Goal: Complete application form

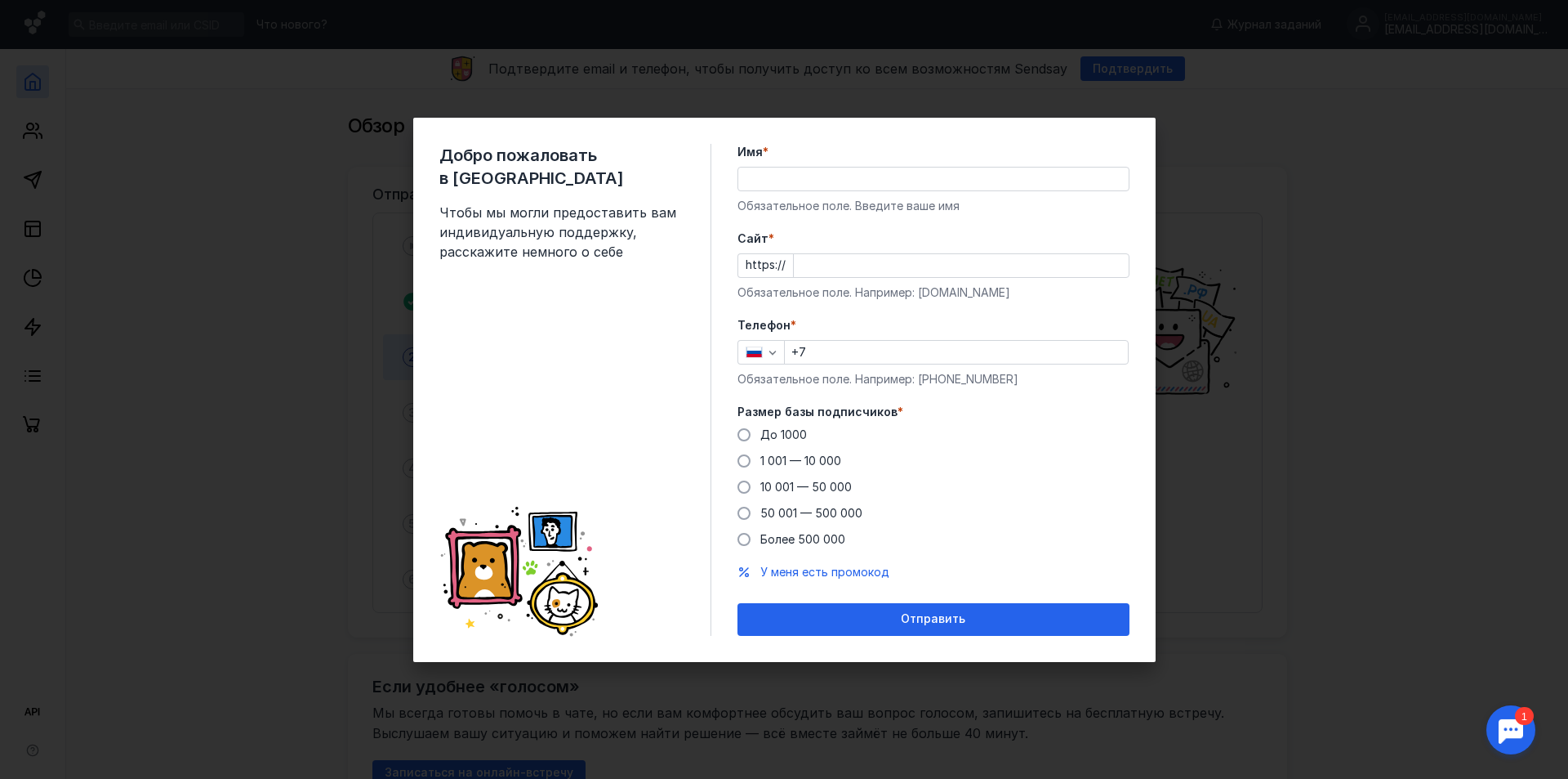
click at [765, 188] on input "Имя *" at bounding box center [933, 179] width 390 height 23
click at [1432, 509] on div "Добро пожаловать в Sendsay Чтобы мы могли предоставить вам индивидуальную подде…" at bounding box center [784, 390] width 1568 height 779
type input "[PERSON_NAME]"
click at [825, 353] on input "+7" at bounding box center [956, 352] width 343 height 23
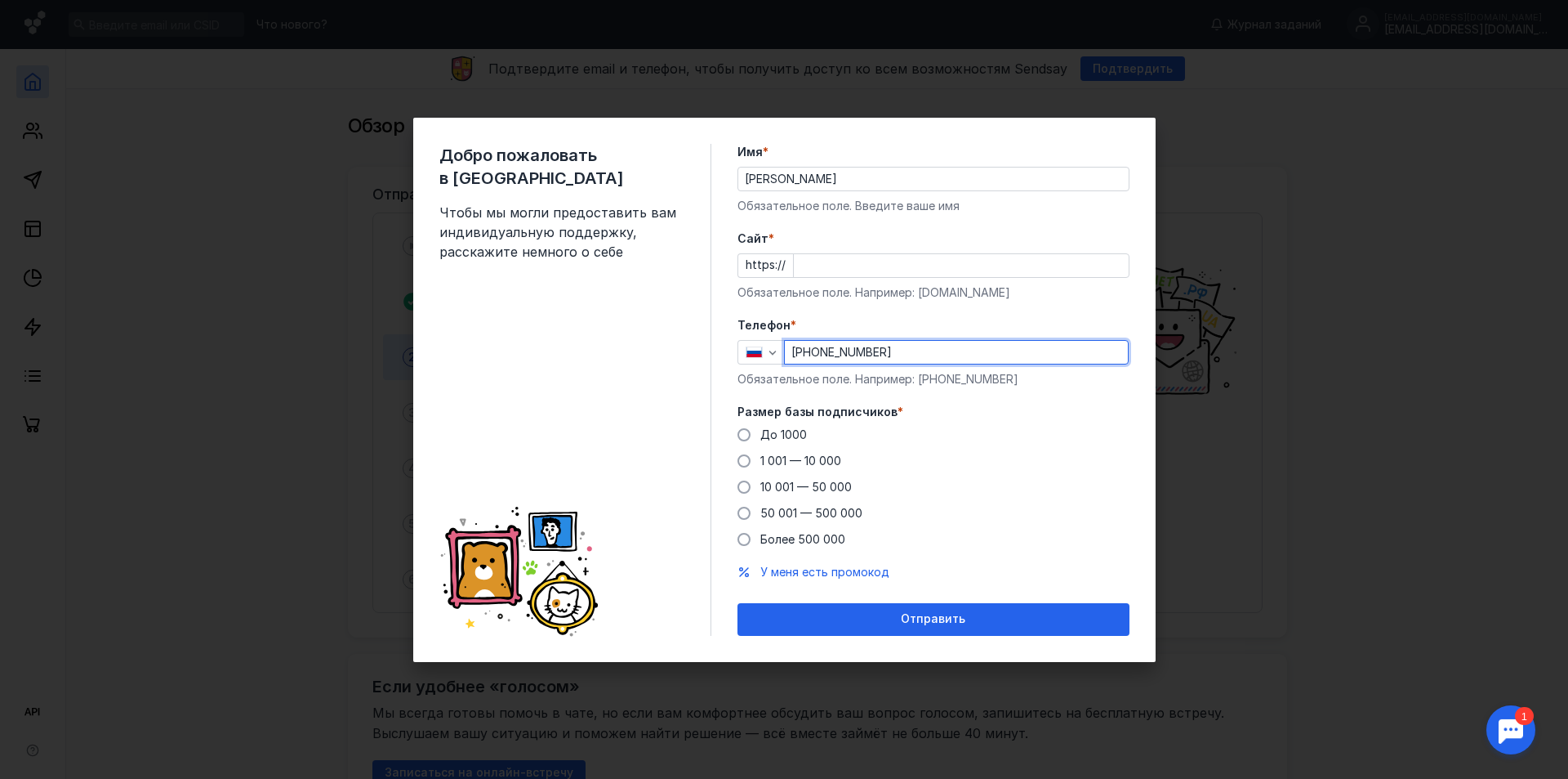
paste input "text"
type input "[PHONE_NUMBER]"
click at [810, 258] on input "Cайт *" at bounding box center [962, 265] width 335 height 23
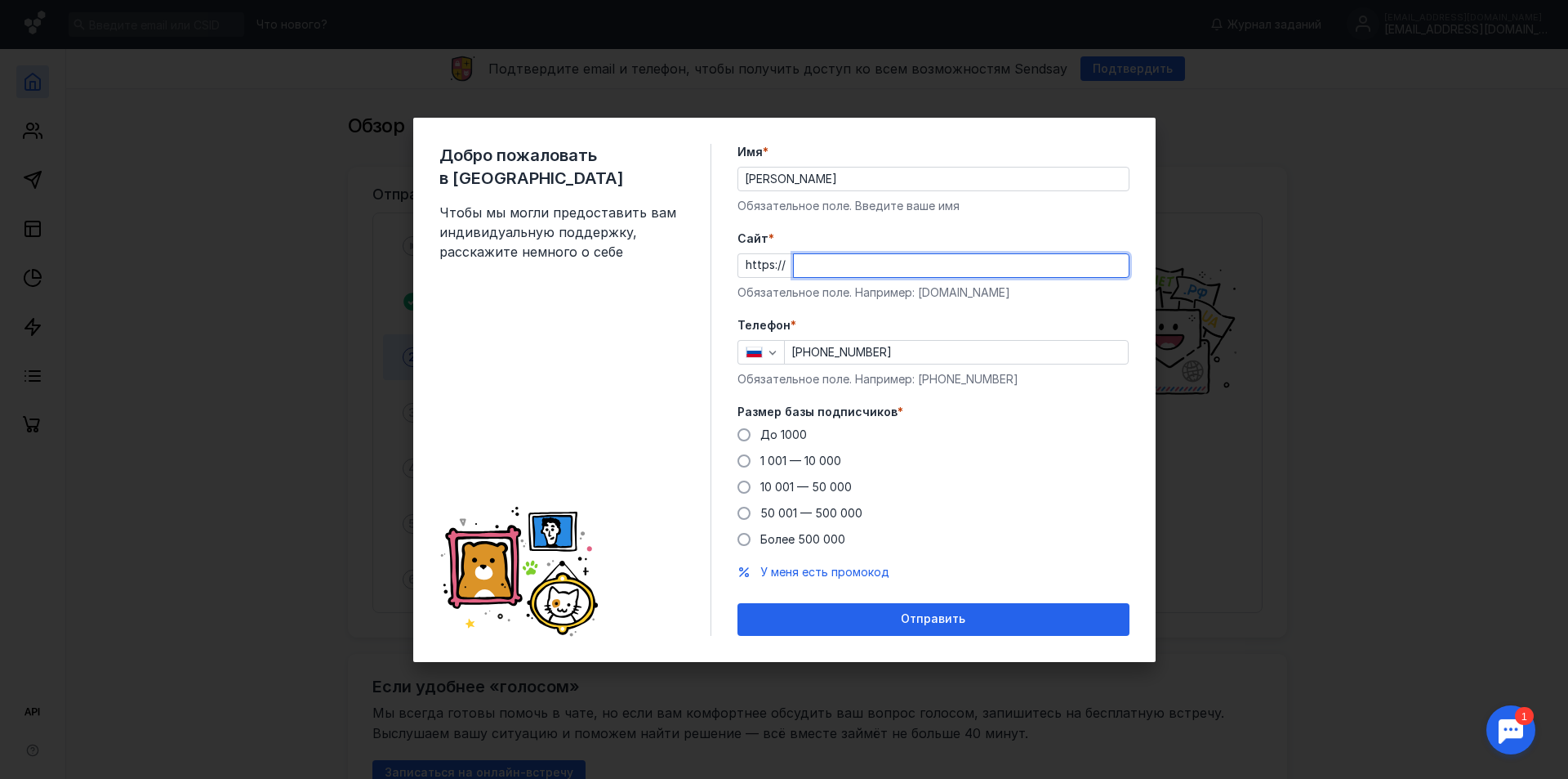
paste input "[DOMAIN_NAME][URL]"
type input "[DOMAIN_NAME]"
click at [748, 454] on label "1 001 — 10 000" at bounding box center [789, 461] width 104 height 16
click at [0, 0] on input "1 001 — 10 000" at bounding box center [0, 0] width 0 height 0
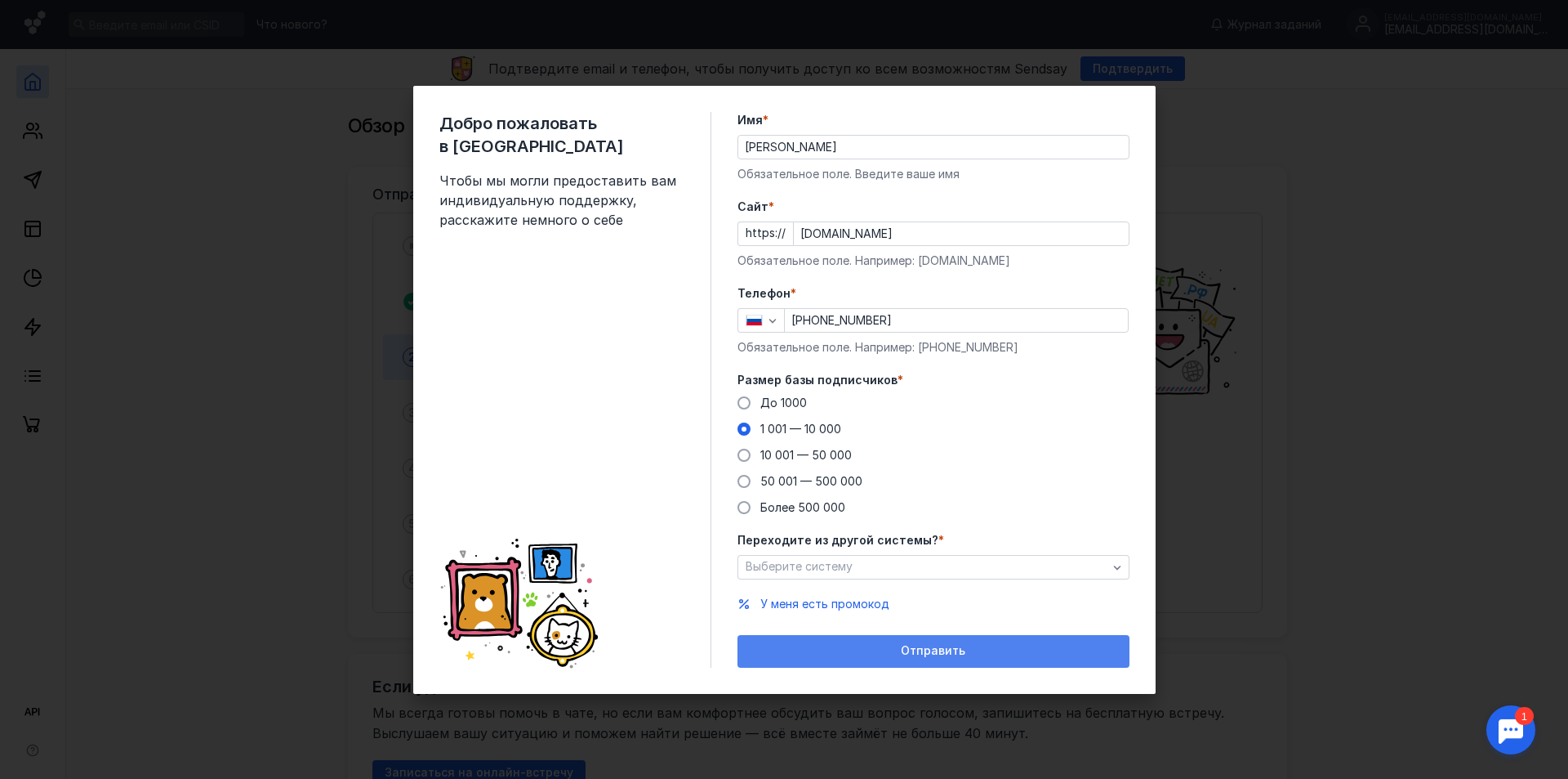
click at [959, 644] on span "Отправить" at bounding box center [934, 650] width 65 height 14
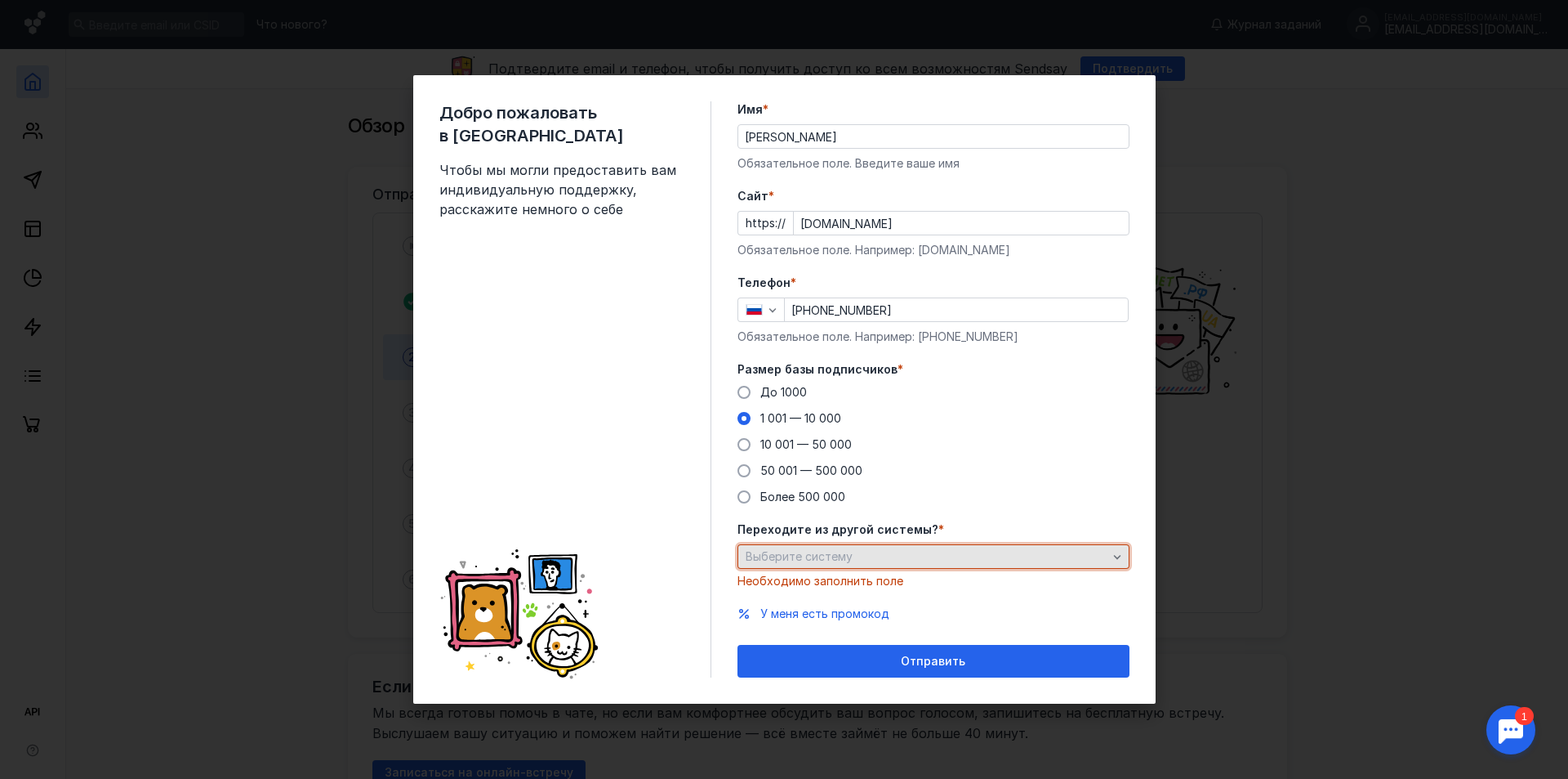
click at [962, 545] on div "Выберите систему" at bounding box center [933, 556] width 392 height 24
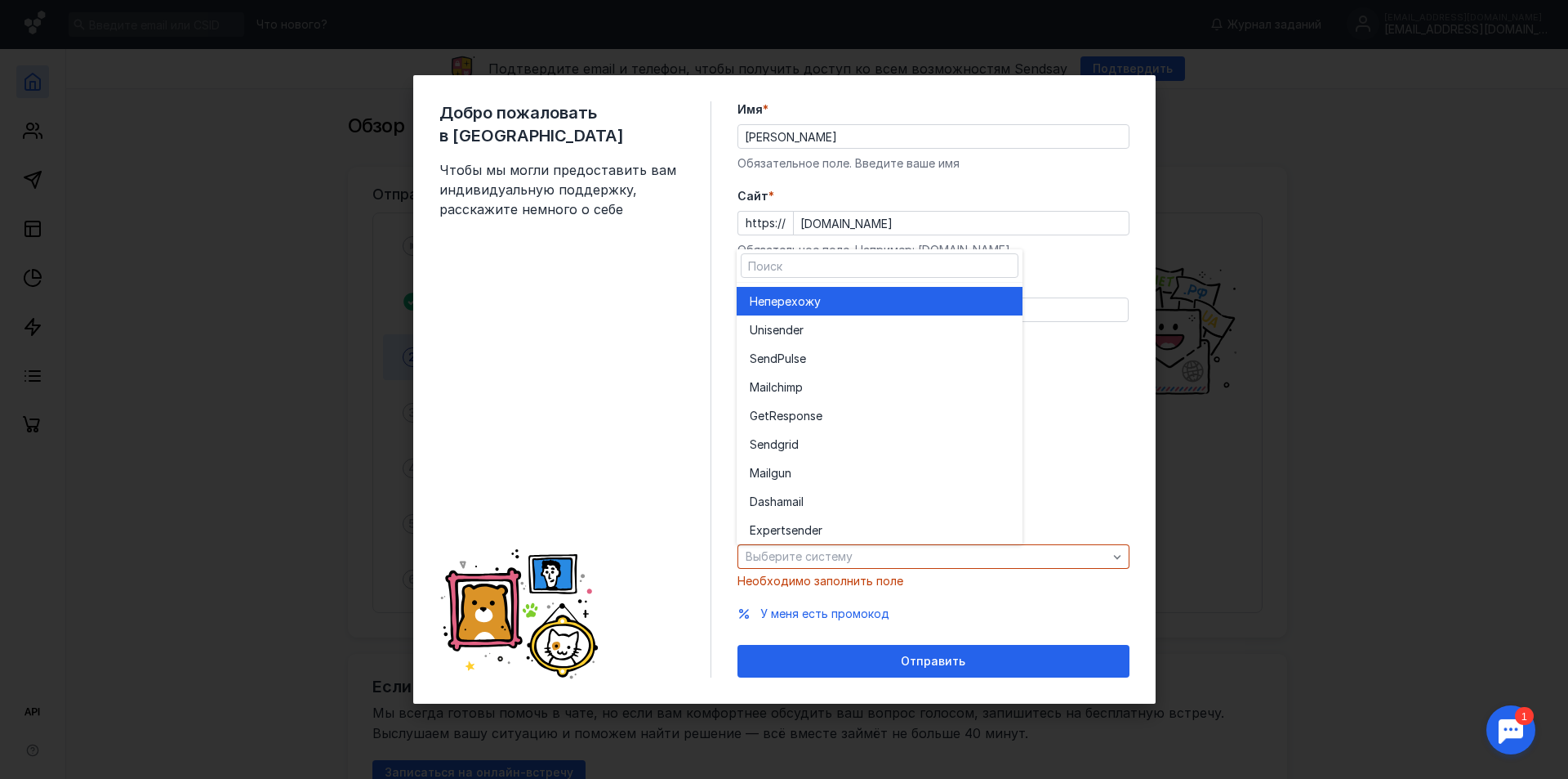
click at [873, 304] on div "Не перехожу" at bounding box center [880, 301] width 260 height 16
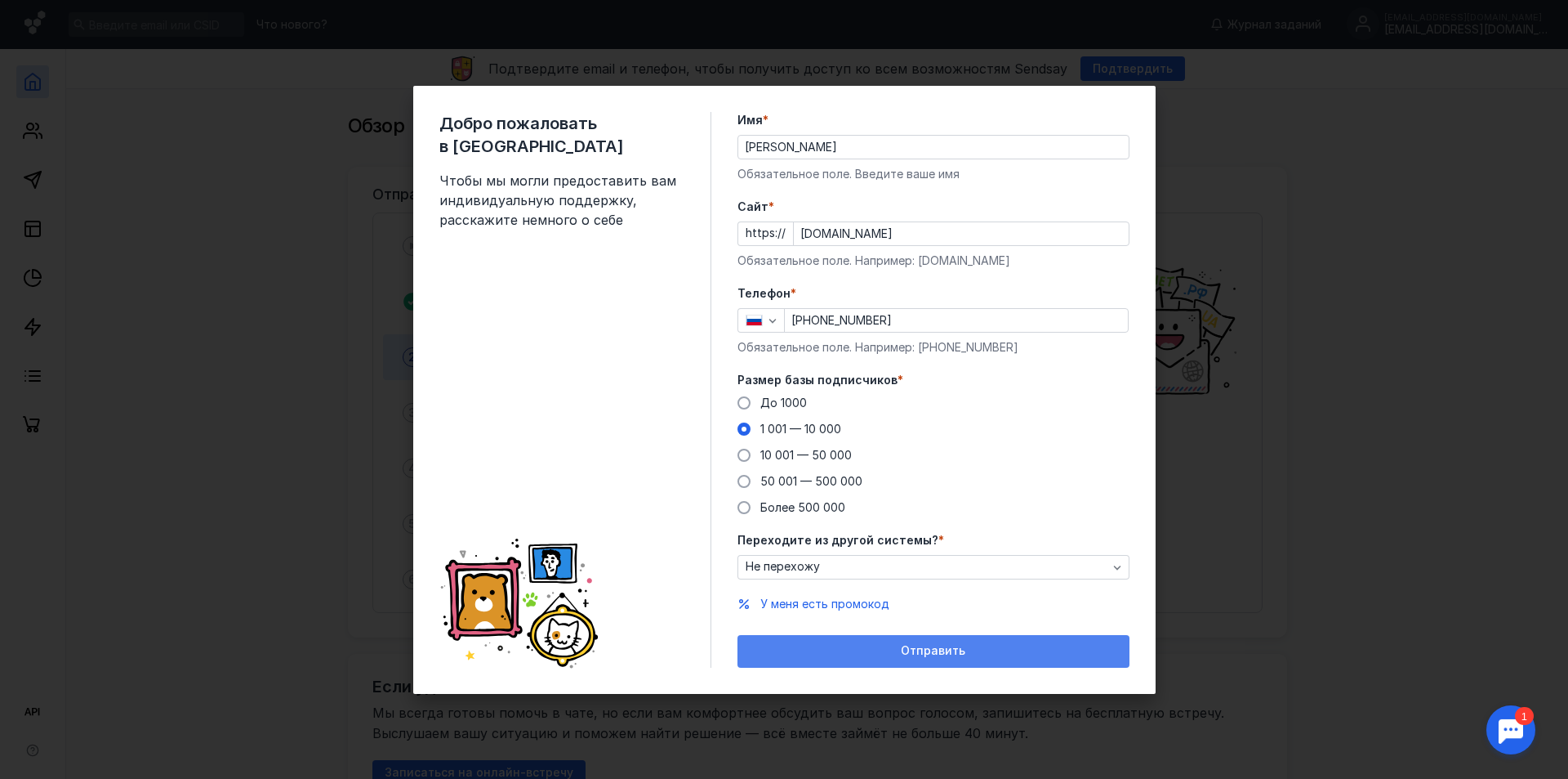
click at [981, 648] on div "Отправить" at bounding box center [933, 650] width 376 height 14
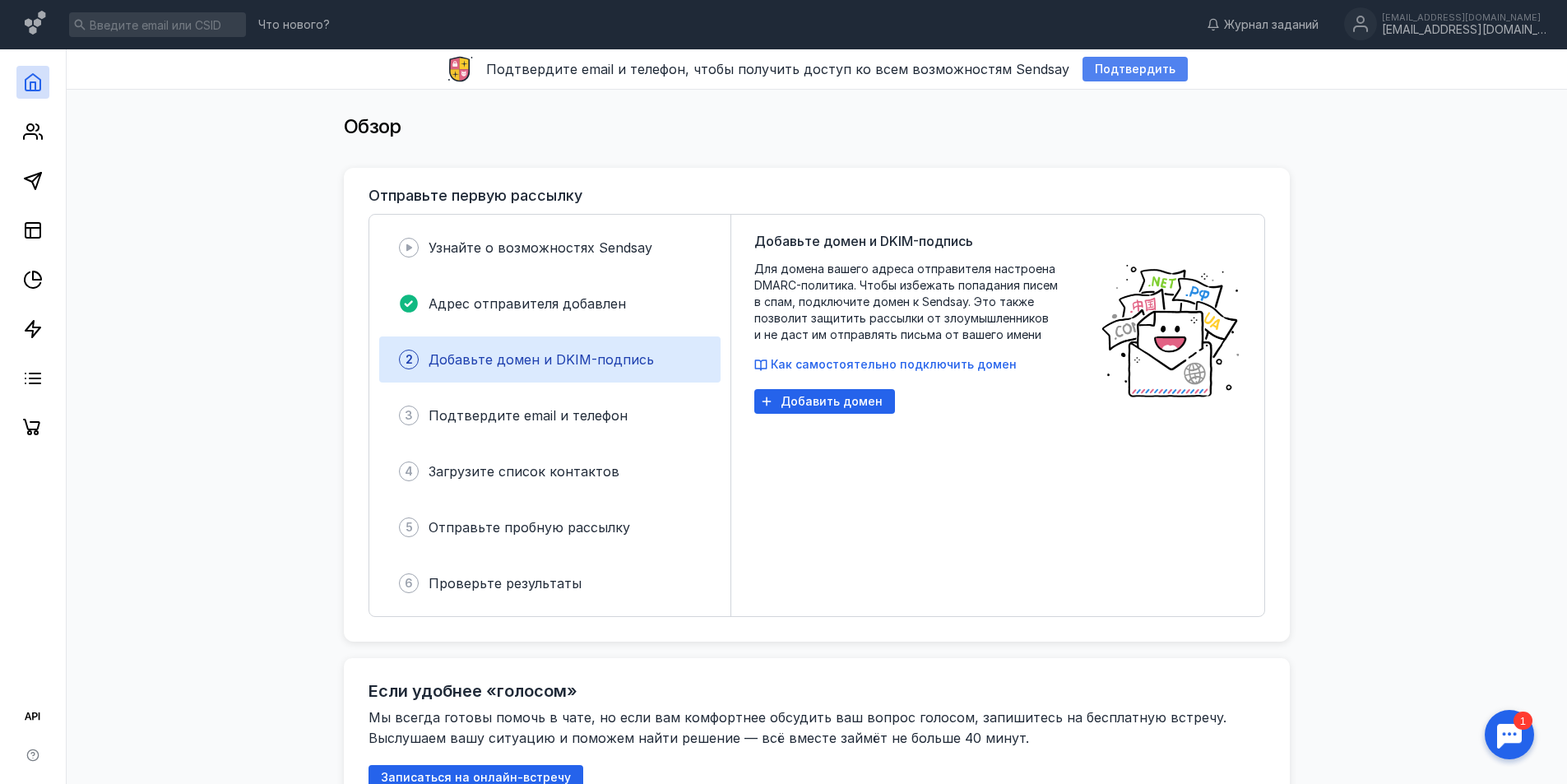
click at [1128, 61] on div "Подтвердить" at bounding box center [1136, 69] width 105 height 24
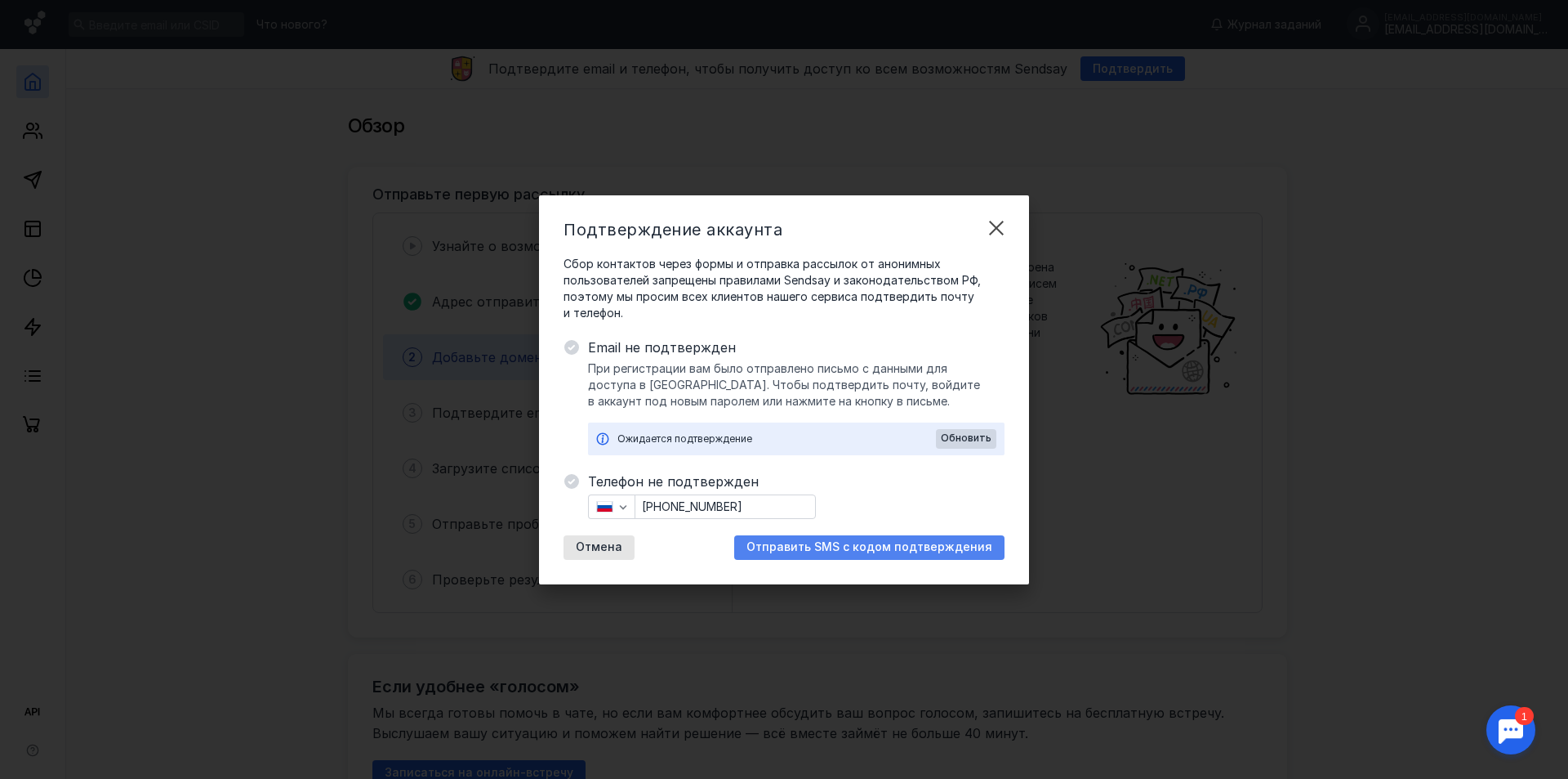
click at [901, 551] on span "Отправить SMS с кодом подтверждения" at bounding box center [869, 546] width 246 height 14
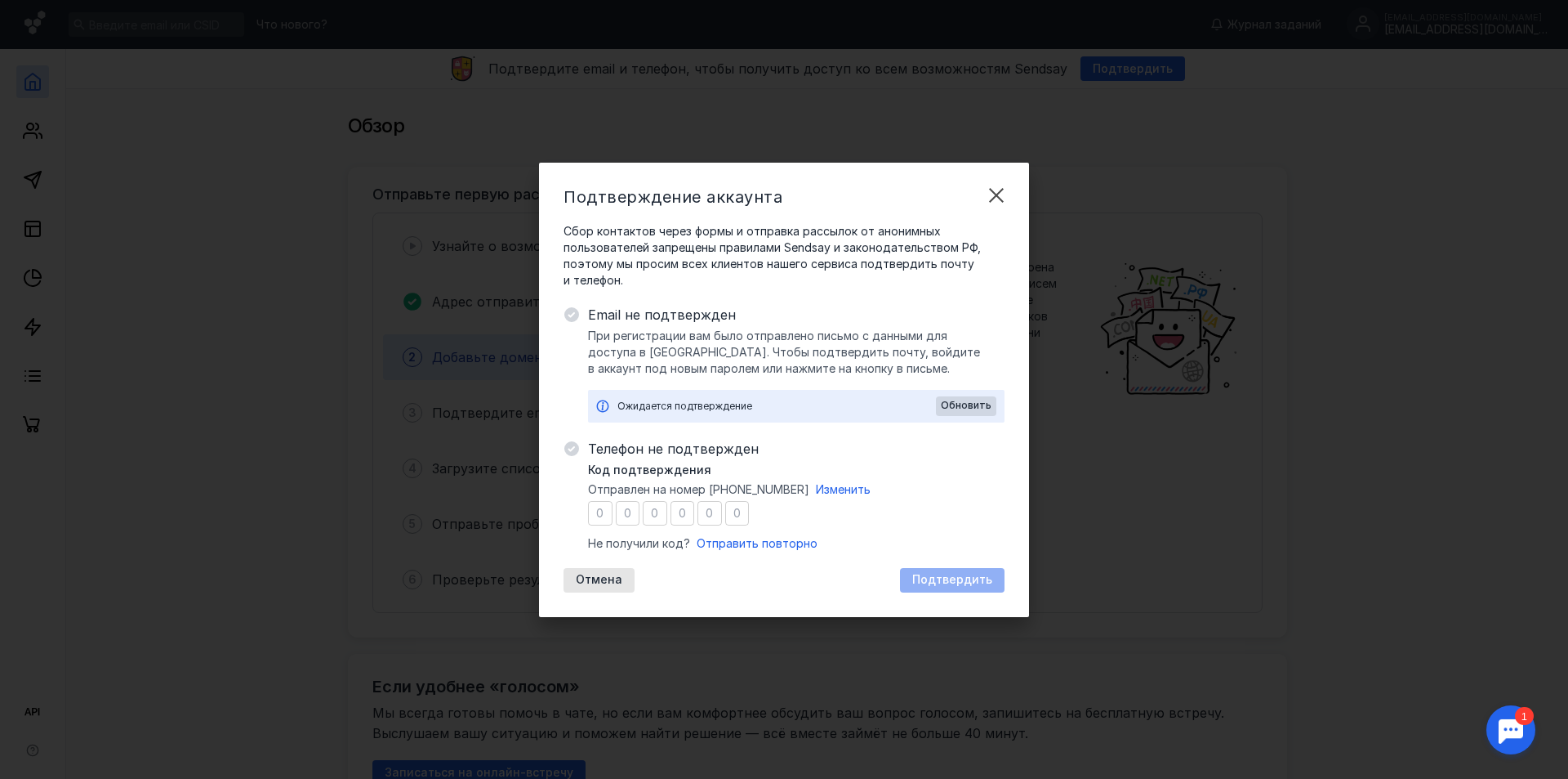
type input "6"
type input "0"
type input "5"
type input "4"
type input "5"
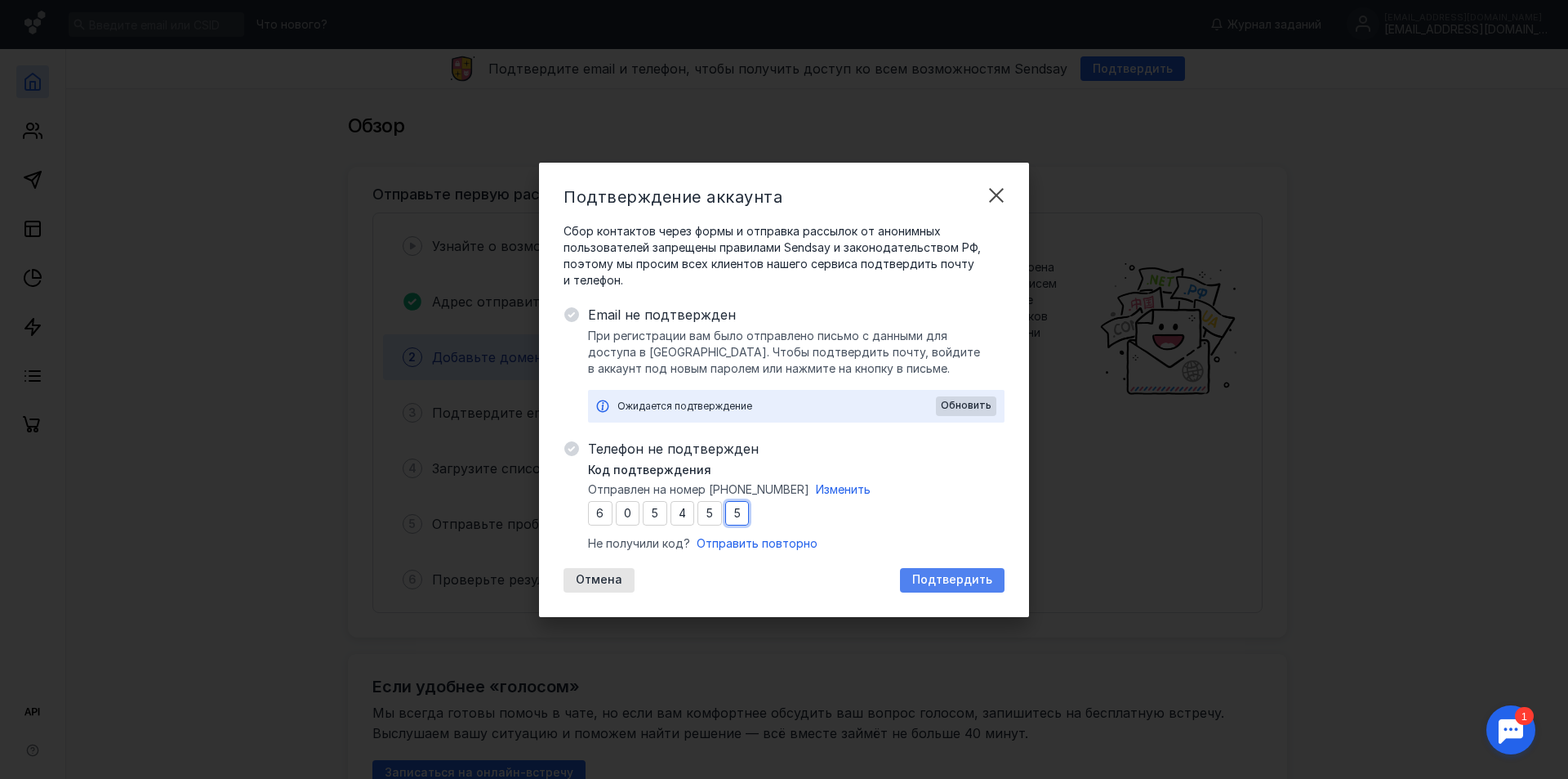
type input "5"
click at [944, 574] on span "Подтвердить" at bounding box center [952, 579] width 80 height 14
